Goal: Information Seeking & Learning: Learn about a topic

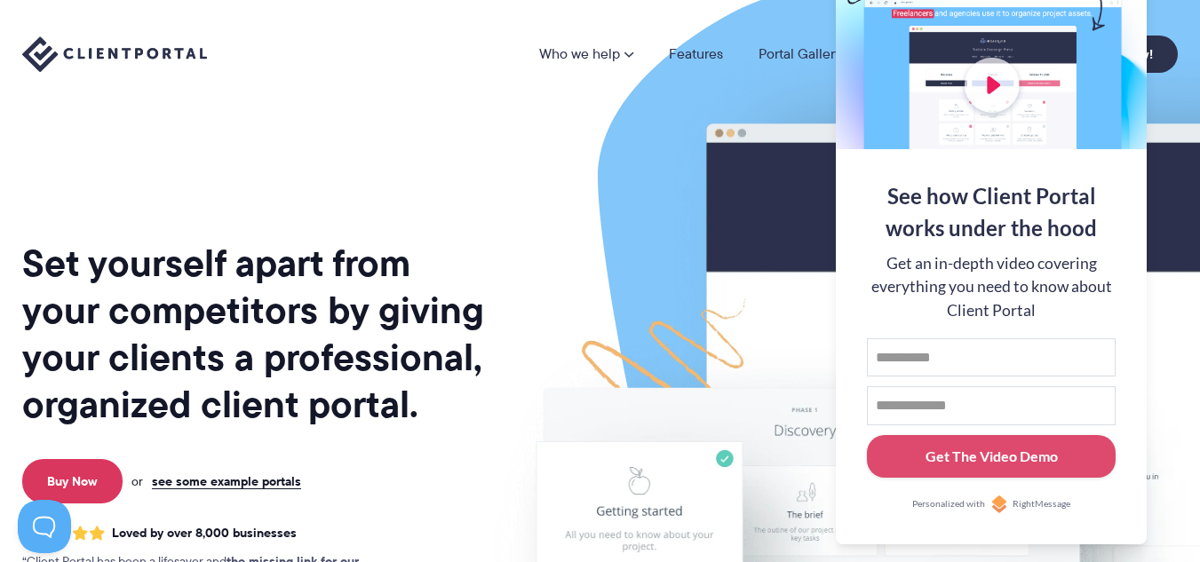
click at [677, 131] on img at bounding box center [959, 440] width 996 height 852
drag, startPoint x: 1165, startPoint y: 91, endPoint x: 1155, endPoint y: 92, distance: 10.7
click at [1164, 92] on div "Who we help Who we help View pricing Agencies See how Client Portal can help gi…" at bounding box center [600, 54] width 1200 height 108
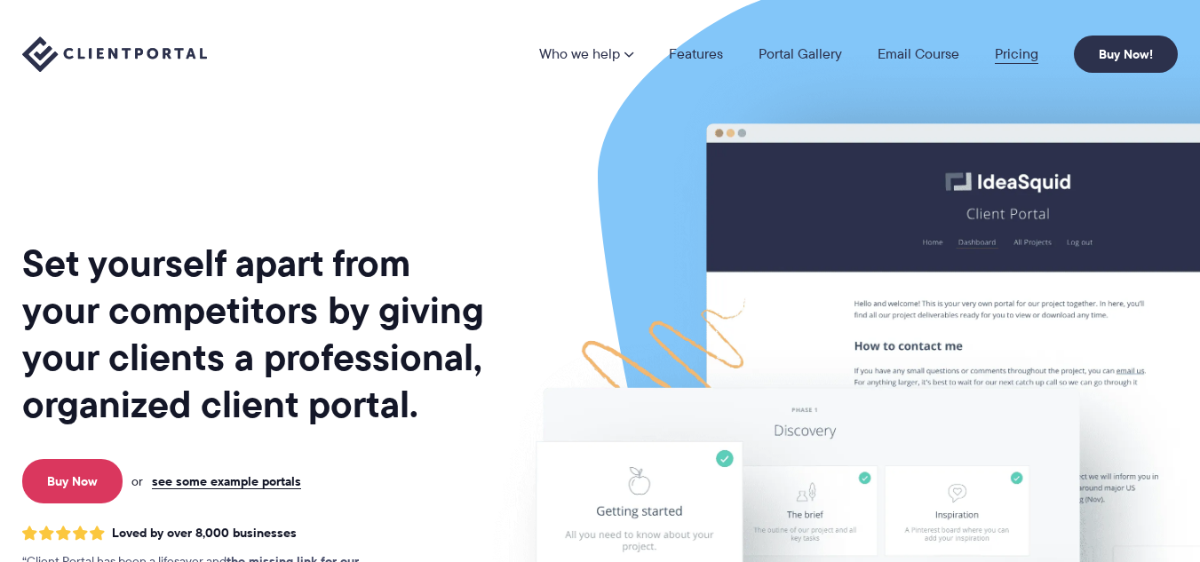
click at [1006, 59] on link "Pricing" at bounding box center [1017, 54] width 44 height 14
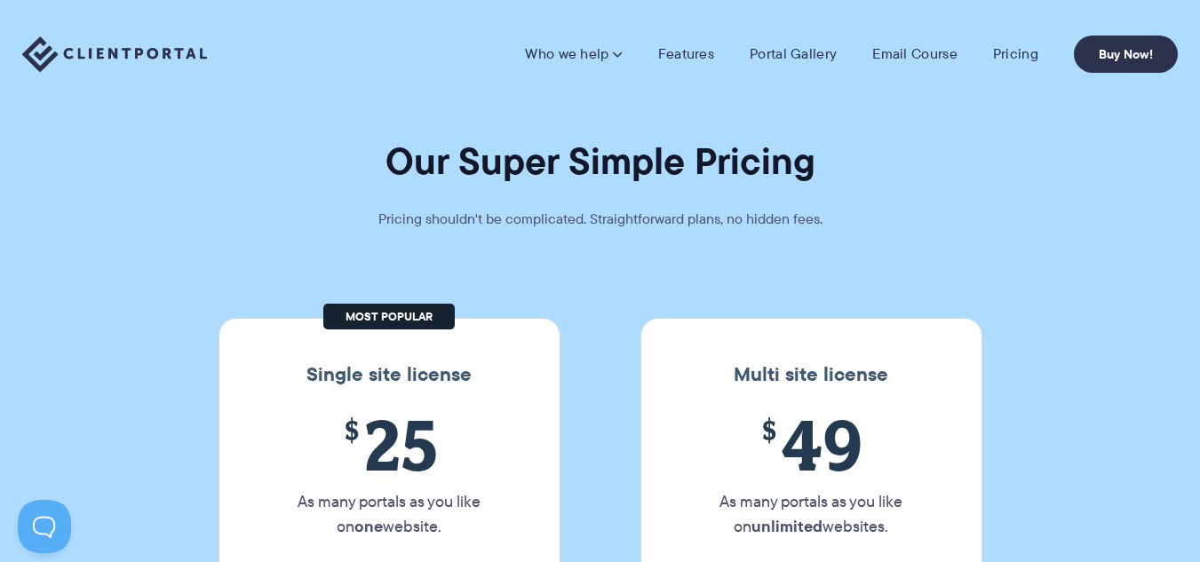
click at [52, 55] on img at bounding box center [114, 54] width 185 height 36
